Goal: Information Seeking & Learning: Learn about a topic

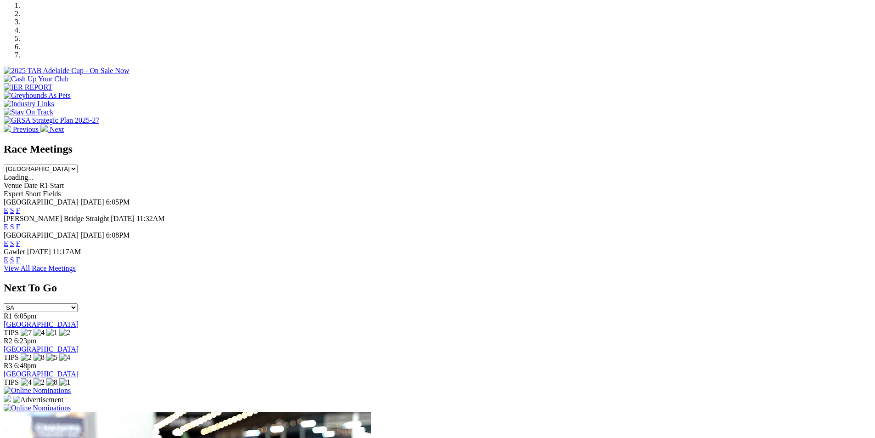
scroll to position [332, 0]
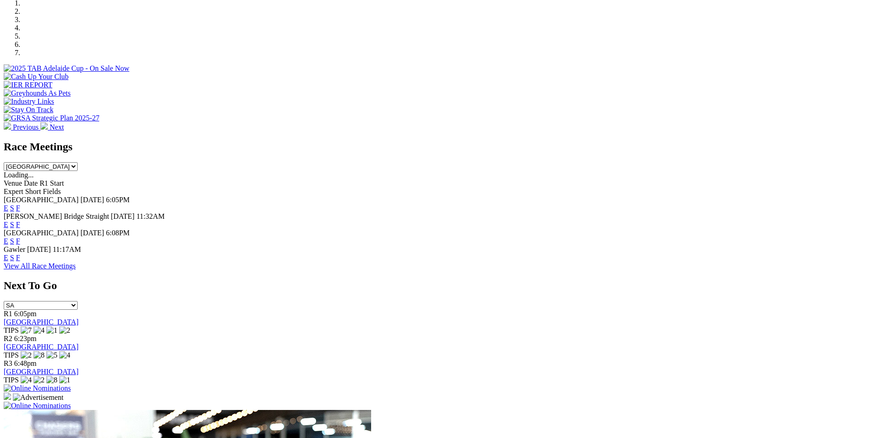
click at [20, 204] on link "F" at bounding box center [18, 208] width 4 height 8
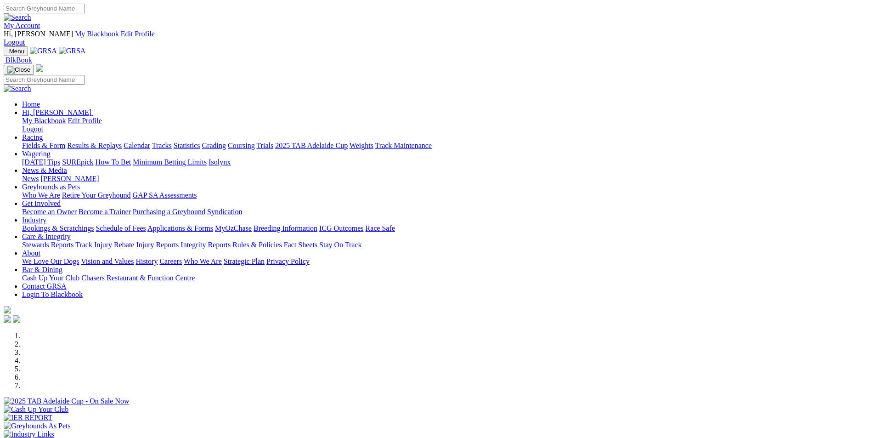
click at [122, 141] on link "Results & Replays" at bounding box center [94, 145] width 55 height 8
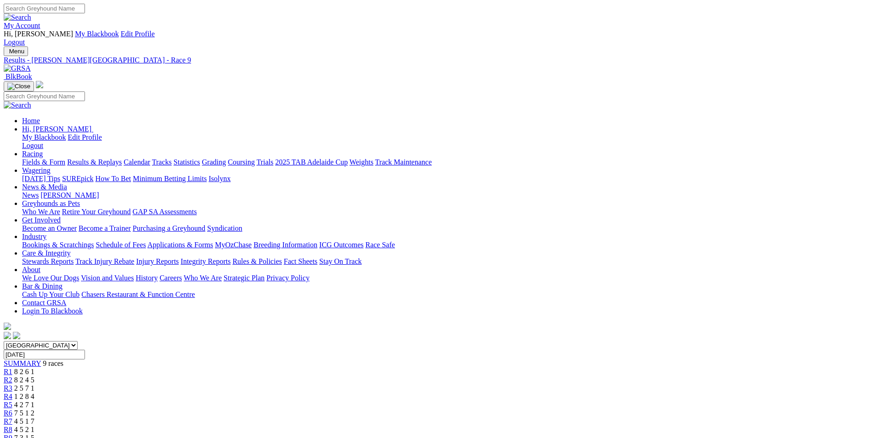
click at [34, 425] on span "4 5 2 1" at bounding box center [24, 429] width 20 height 8
click at [34, 417] on span "4 5 1 7" at bounding box center [24, 421] width 20 height 8
click at [34, 409] on span "7 5 1 2" at bounding box center [24, 413] width 20 height 8
click at [34, 400] on span "4 2 7 1" at bounding box center [24, 404] width 20 height 8
click at [34, 392] on span "1 2 8 4" at bounding box center [24, 396] width 20 height 8
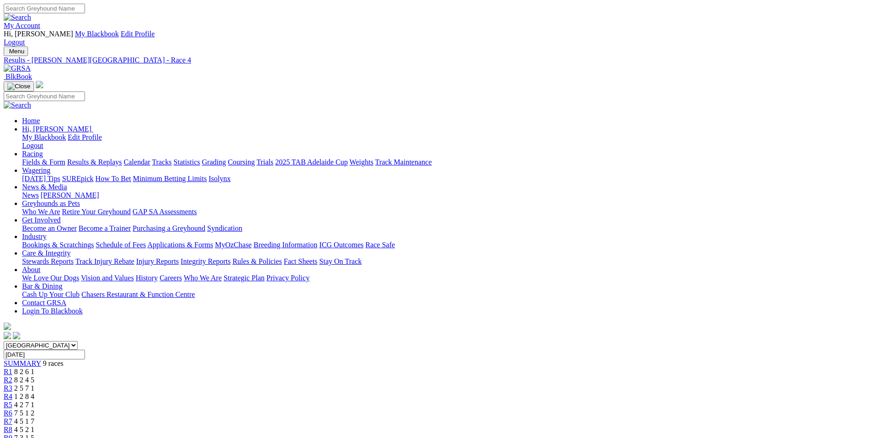
click at [34, 384] on span "2 5 7 1" at bounding box center [24, 388] width 20 height 8
click at [34, 376] on span "8 2 4 5" at bounding box center [24, 380] width 20 height 8
click at [34, 367] on span "8 2 6 1" at bounding box center [24, 371] width 20 height 8
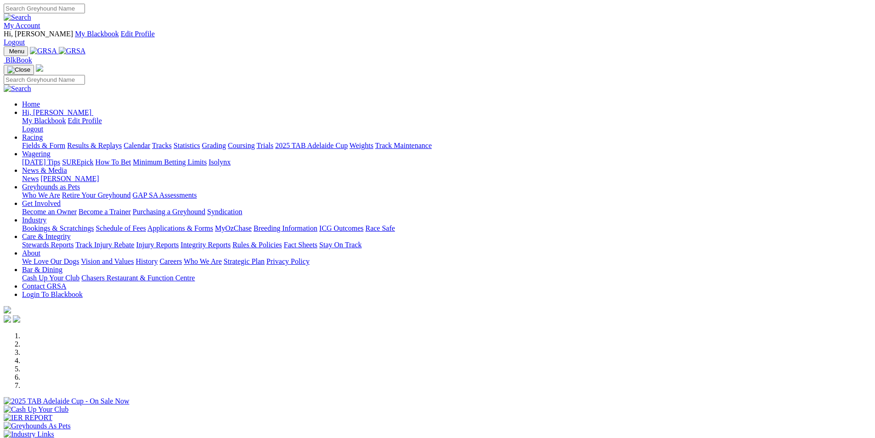
click at [200, 141] on link "Statistics" at bounding box center [187, 145] width 27 height 8
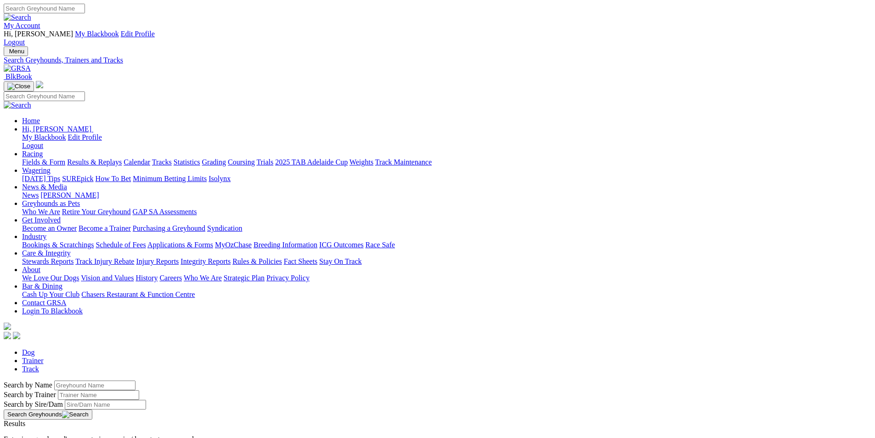
click at [135, 380] on input "Search by Greyhound name" at bounding box center [94, 385] width 81 height 10
type input "nola keeping"
click at [92, 409] on button "Search Greyhounds" at bounding box center [48, 414] width 89 height 10
click at [89, 428] on link "[PERSON_NAME] Keeping" at bounding box center [46, 432] width 85 height 8
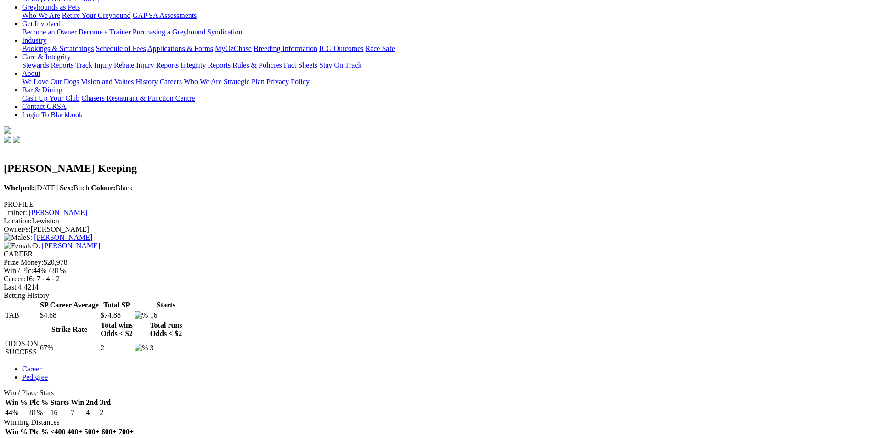
scroll to position [197, 0]
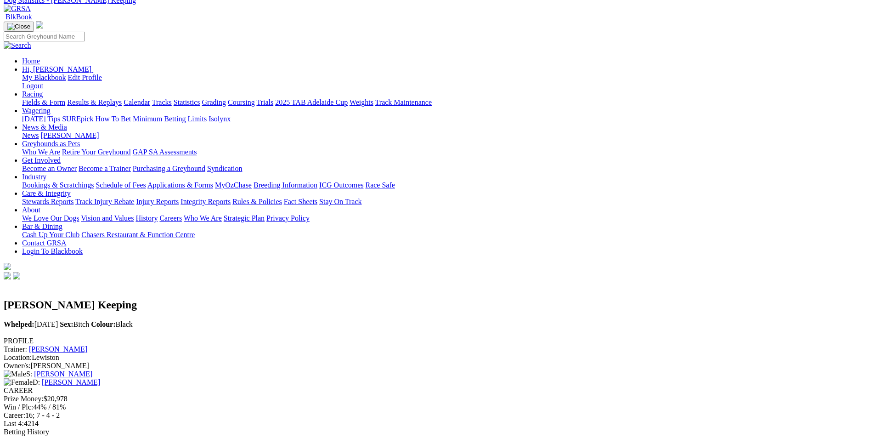
scroll to position [0, 0]
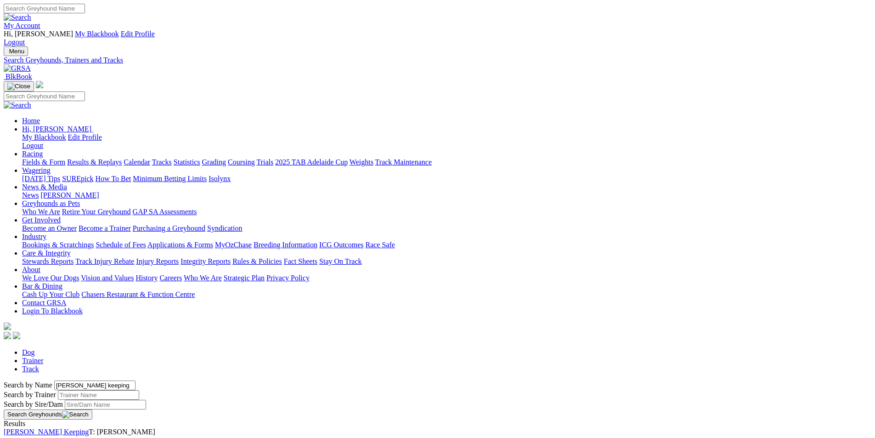
drag, startPoint x: 197, startPoint y: 154, endPoint x: 116, endPoint y: 149, distance: 81.4
